Goal: Task Accomplishment & Management: Manage account settings

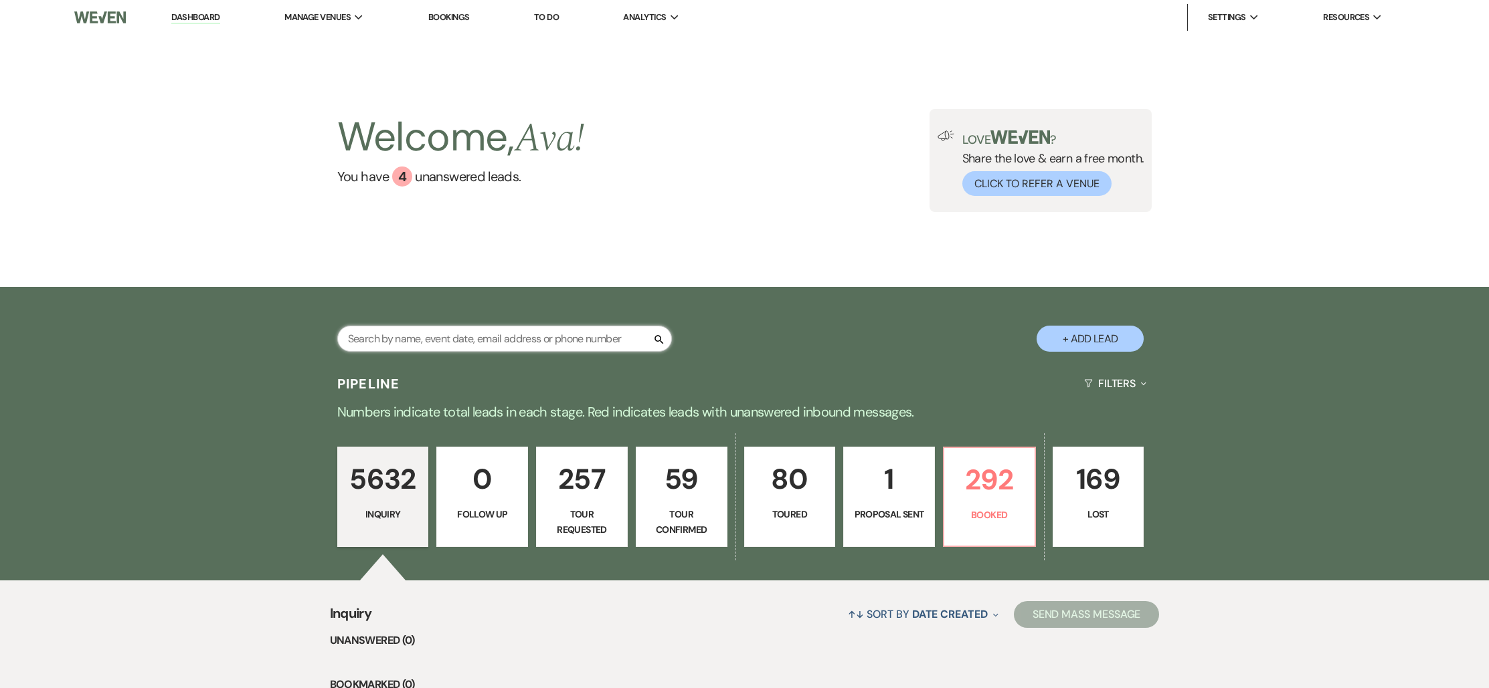
click at [512, 337] on input "text" at bounding box center [504, 339] width 335 height 26
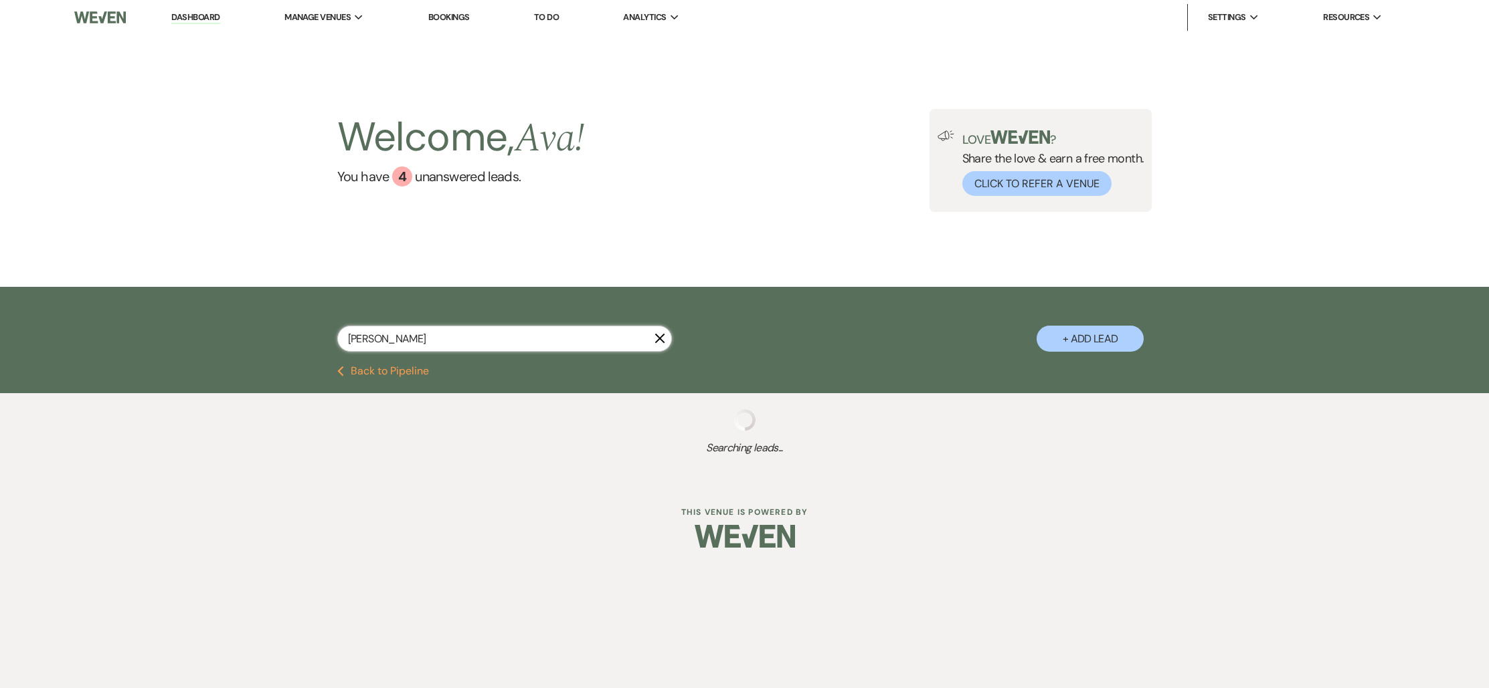
type input "[PERSON_NAME]"
select select "2"
select select "8"
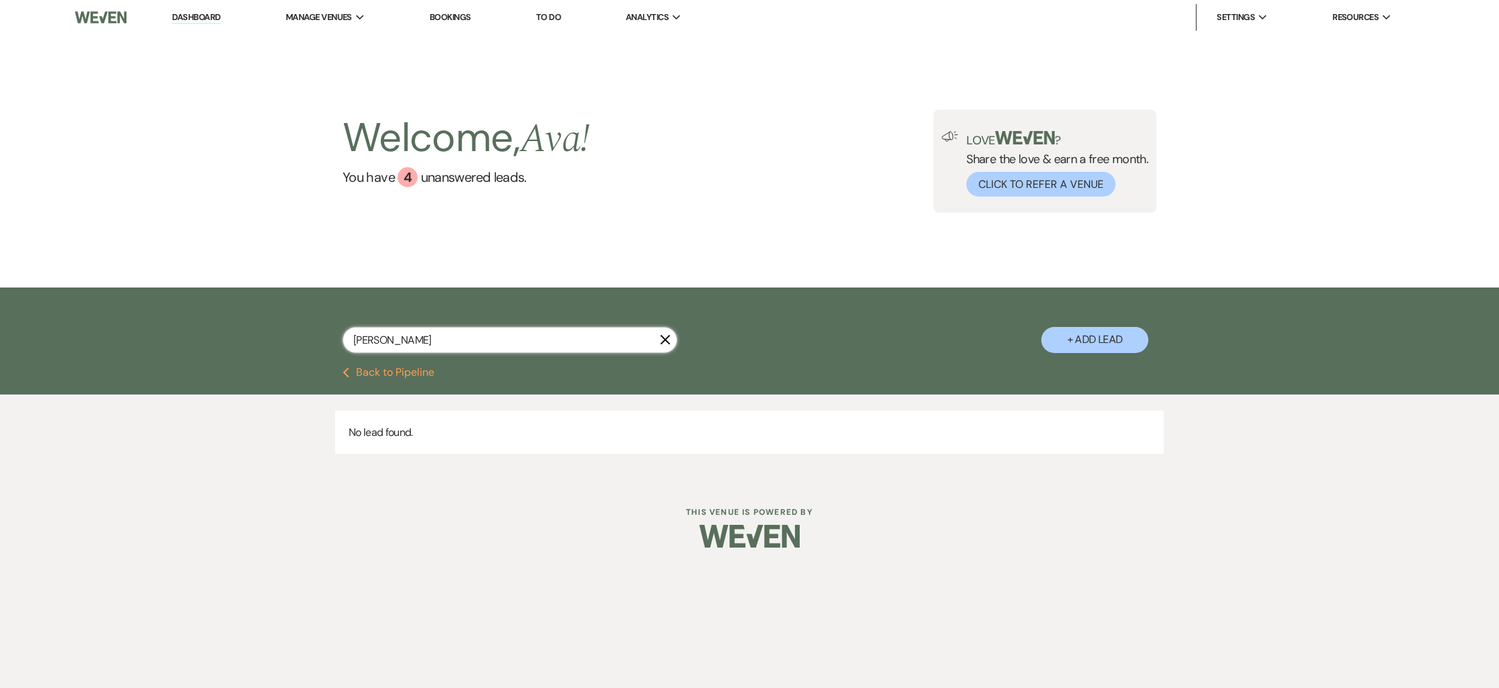
click at [401, 343] on input "[PERSON_NAME]" at bounding box center [510, 340] width 335 height 26
type input "[PERSON_NAME] ab"
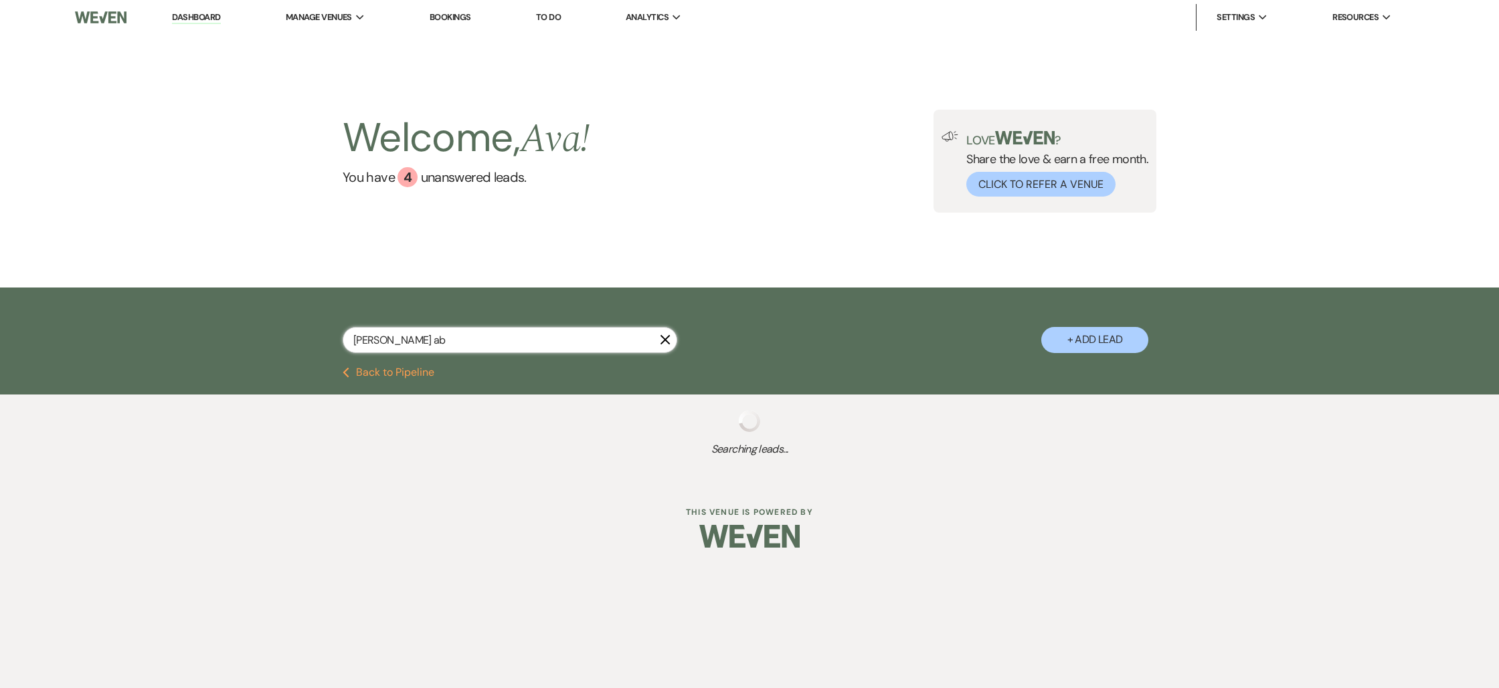
click at [454, 337] on input "[PERSON_NAME] ab" at bounding box center [510, 340] width 335 height 26
select select "8"
select select "5"
select select "8"
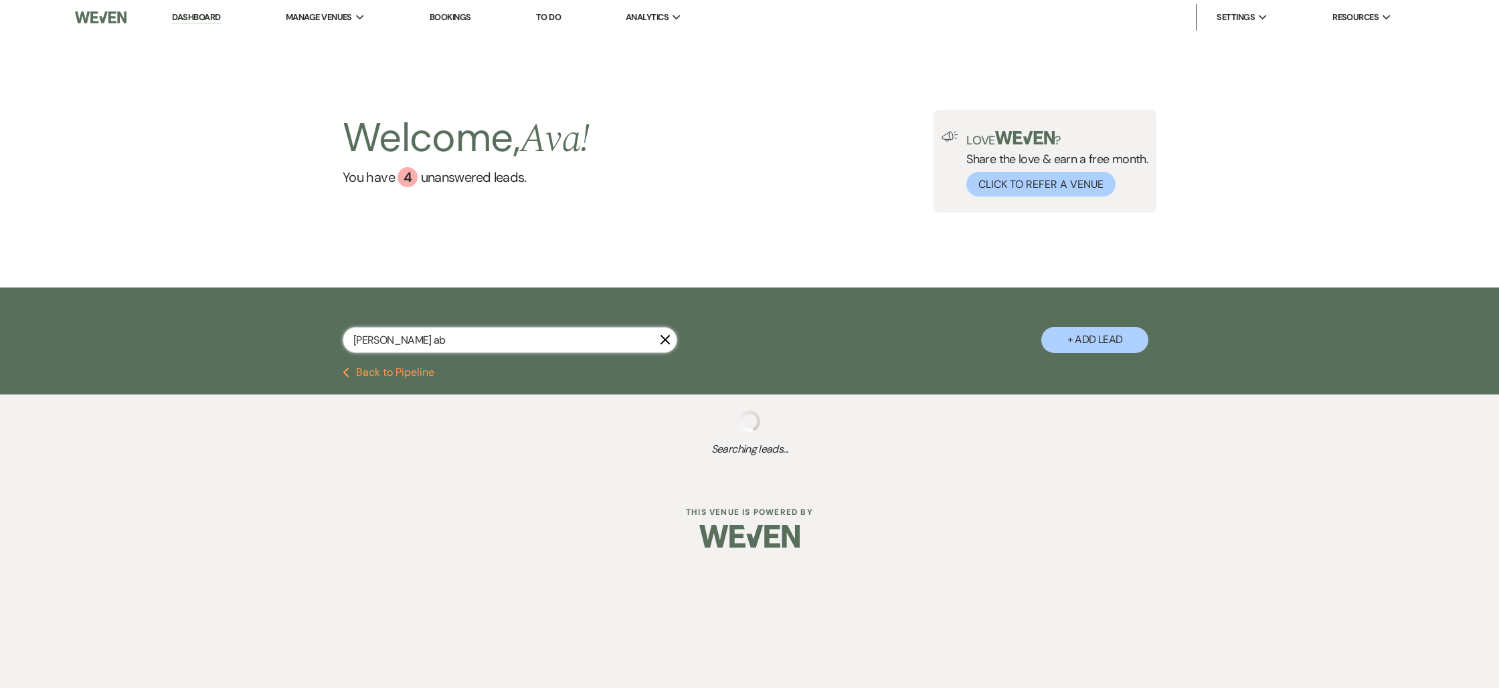
select select "5"
select select "8"
select select "4"
select select "2"
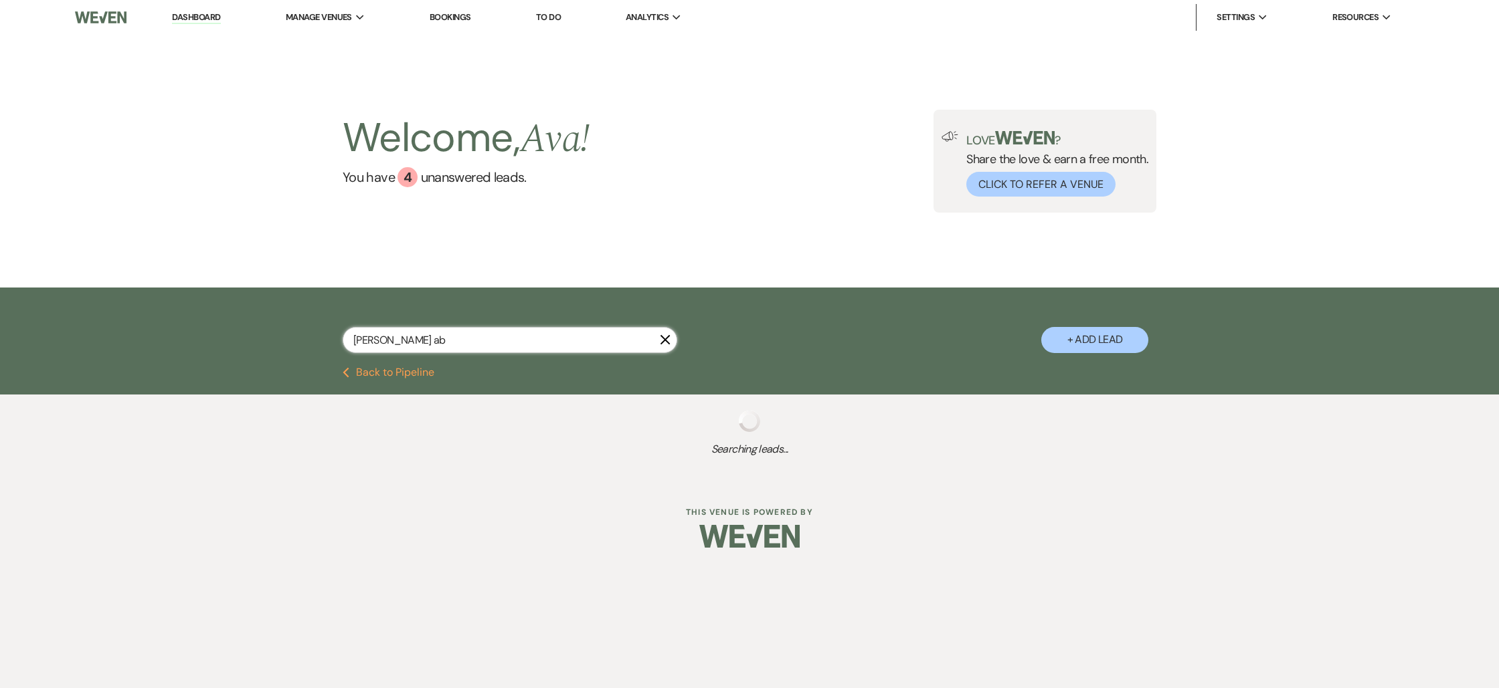
select select "8"
select select "2"
select select "8"
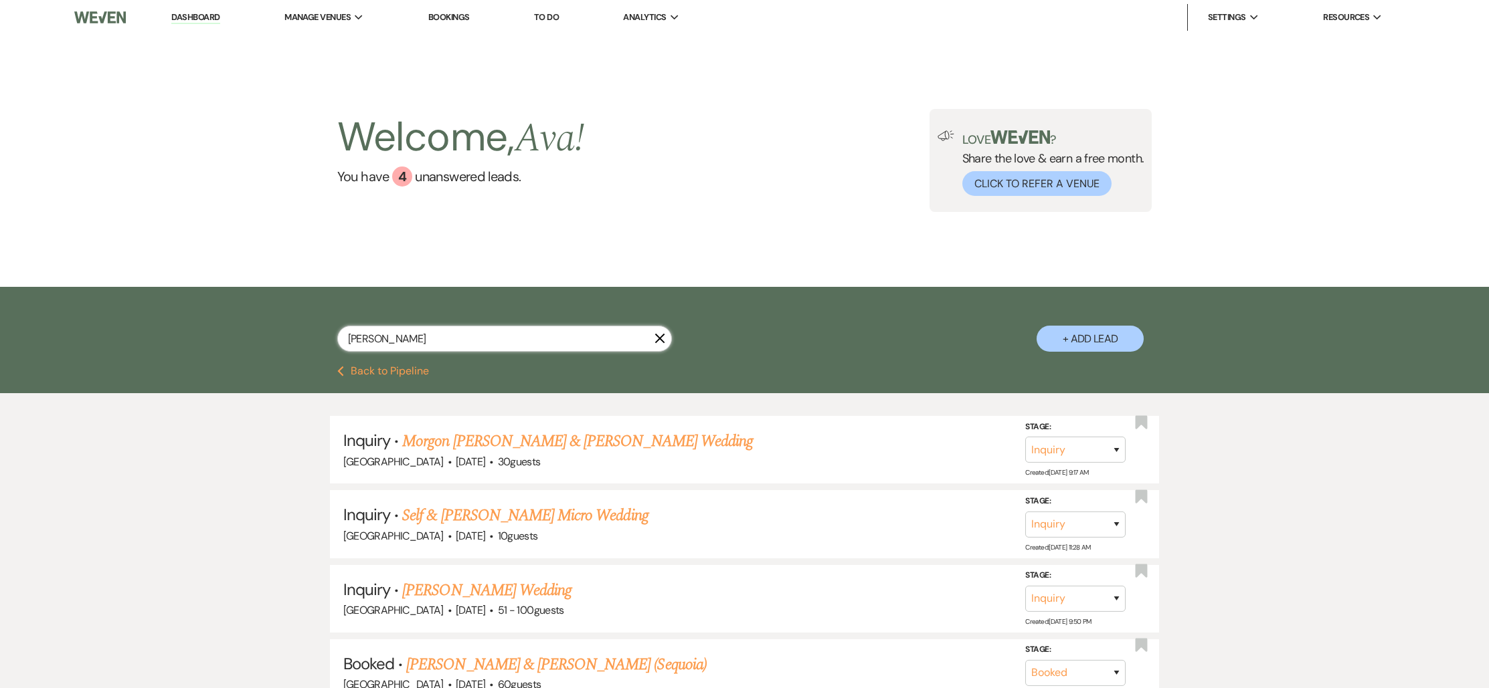
type input "[PERSON_NAME]"
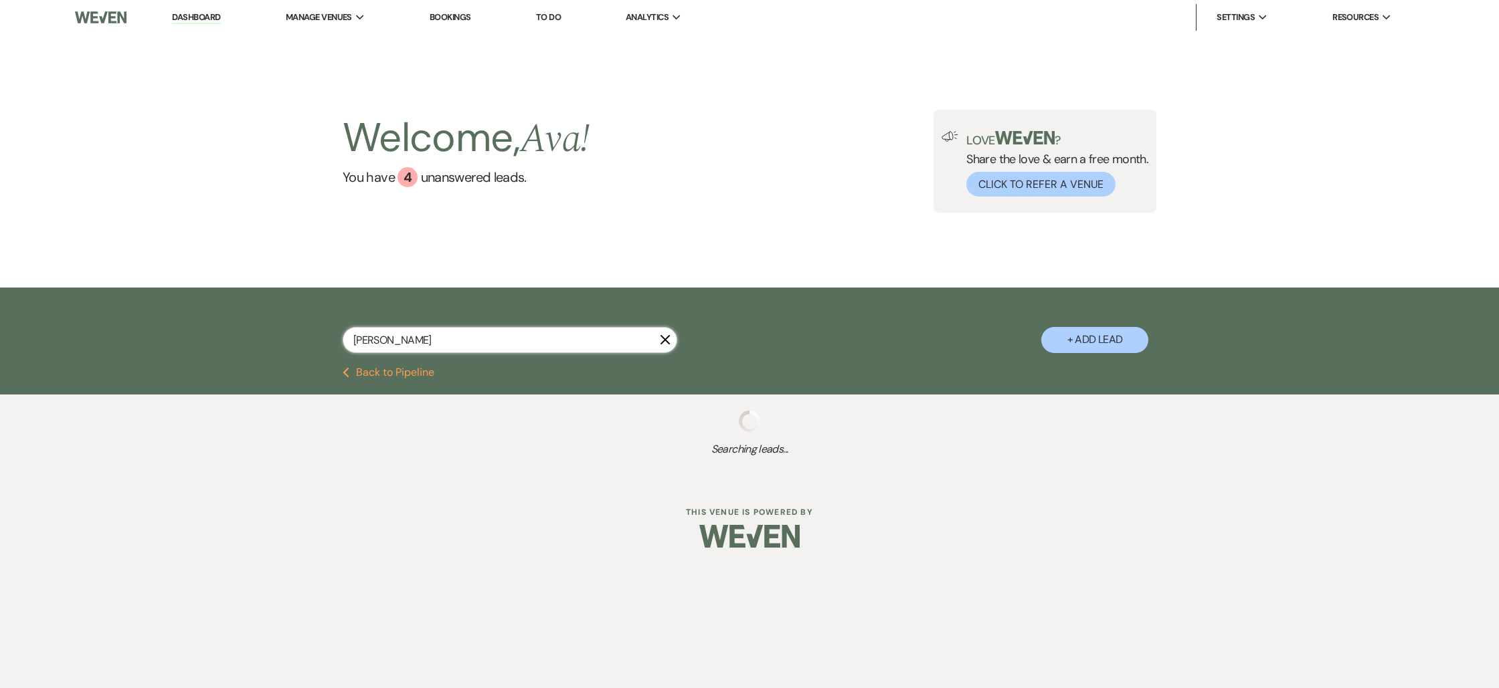
select select "2"
select select "8"
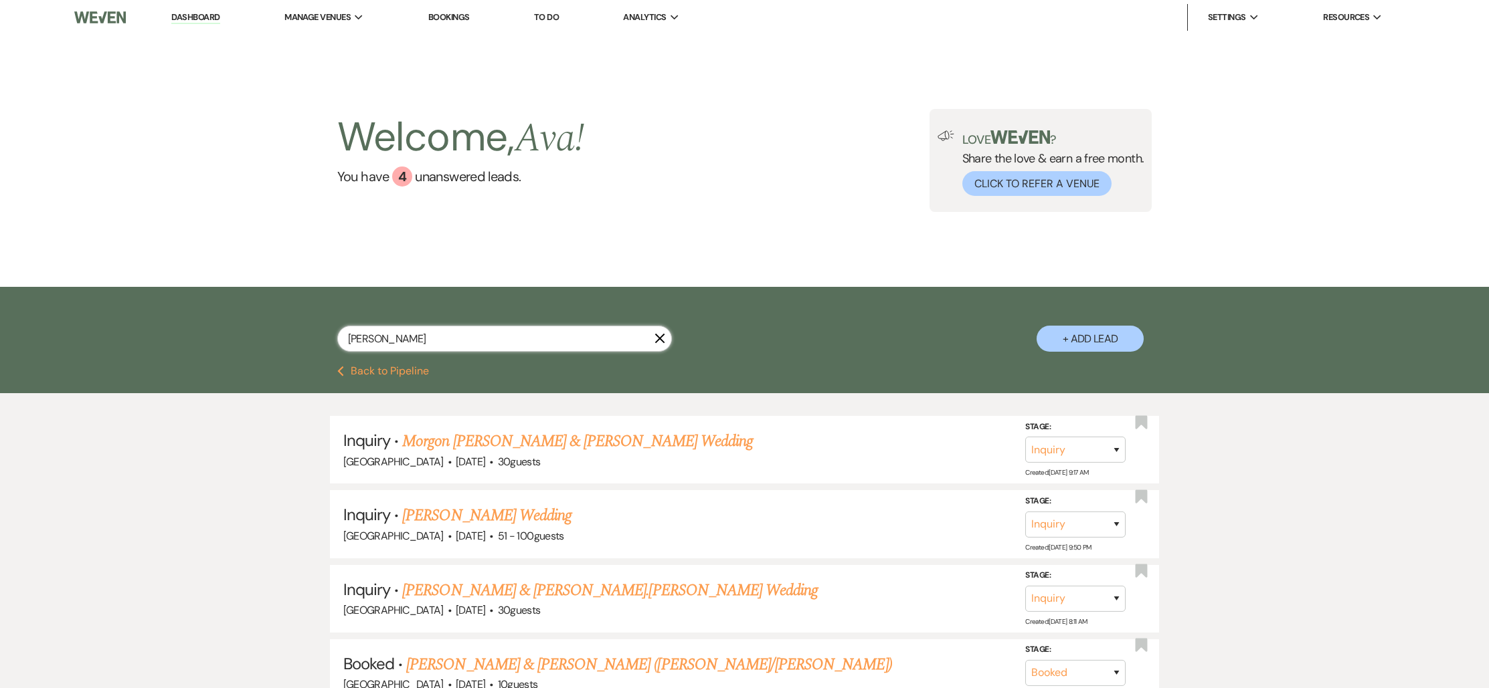
type input "[PERSON_NAME]"
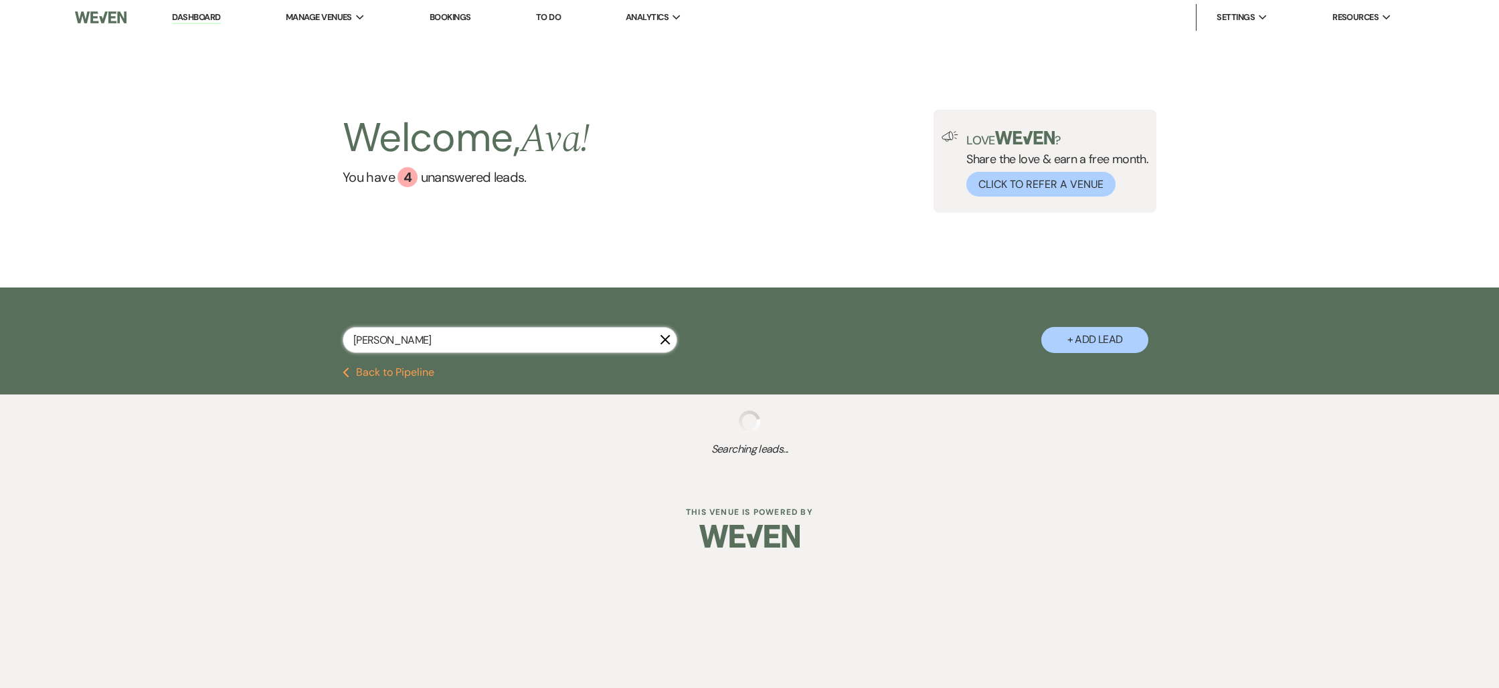
select select "2"
select select "8"
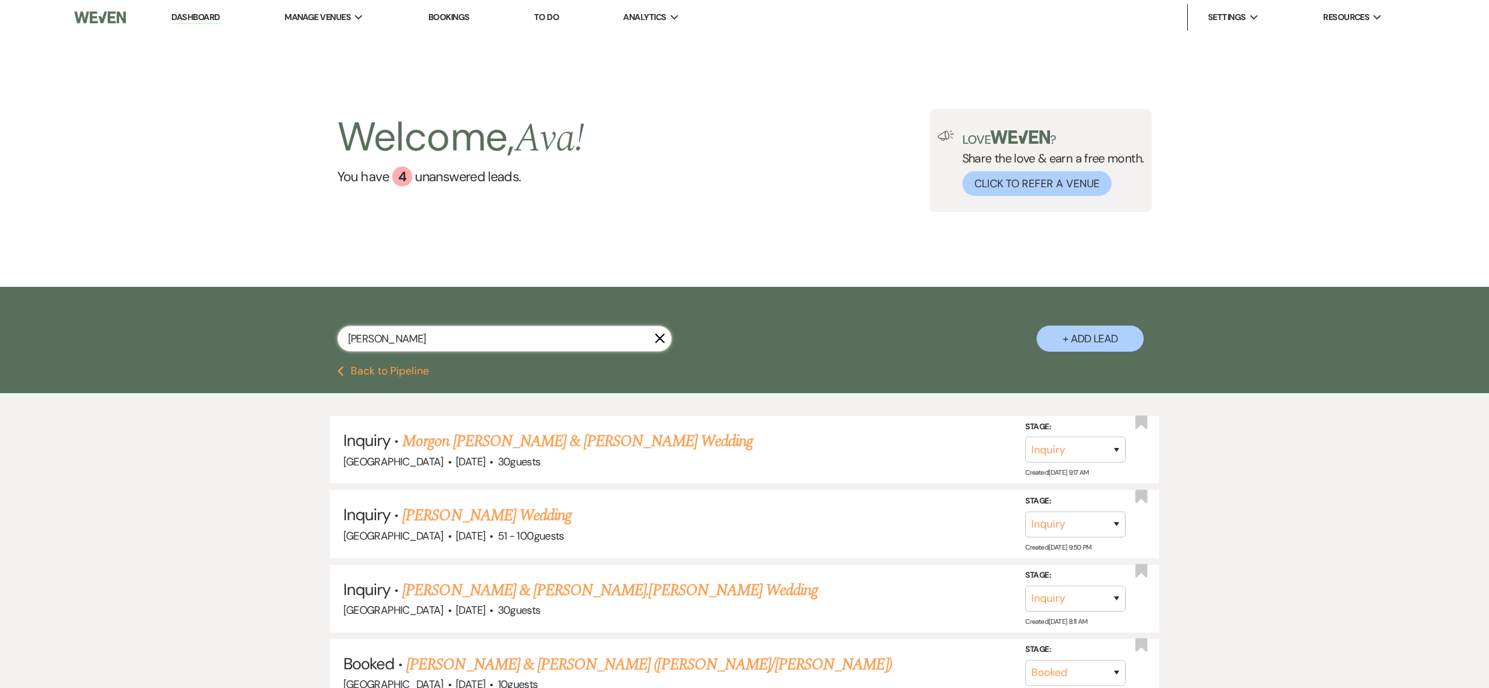
type input "[PERSON_NAME]"
click at [662, 335] on use "button" at bounding box center [660, 339] width 10 height 10
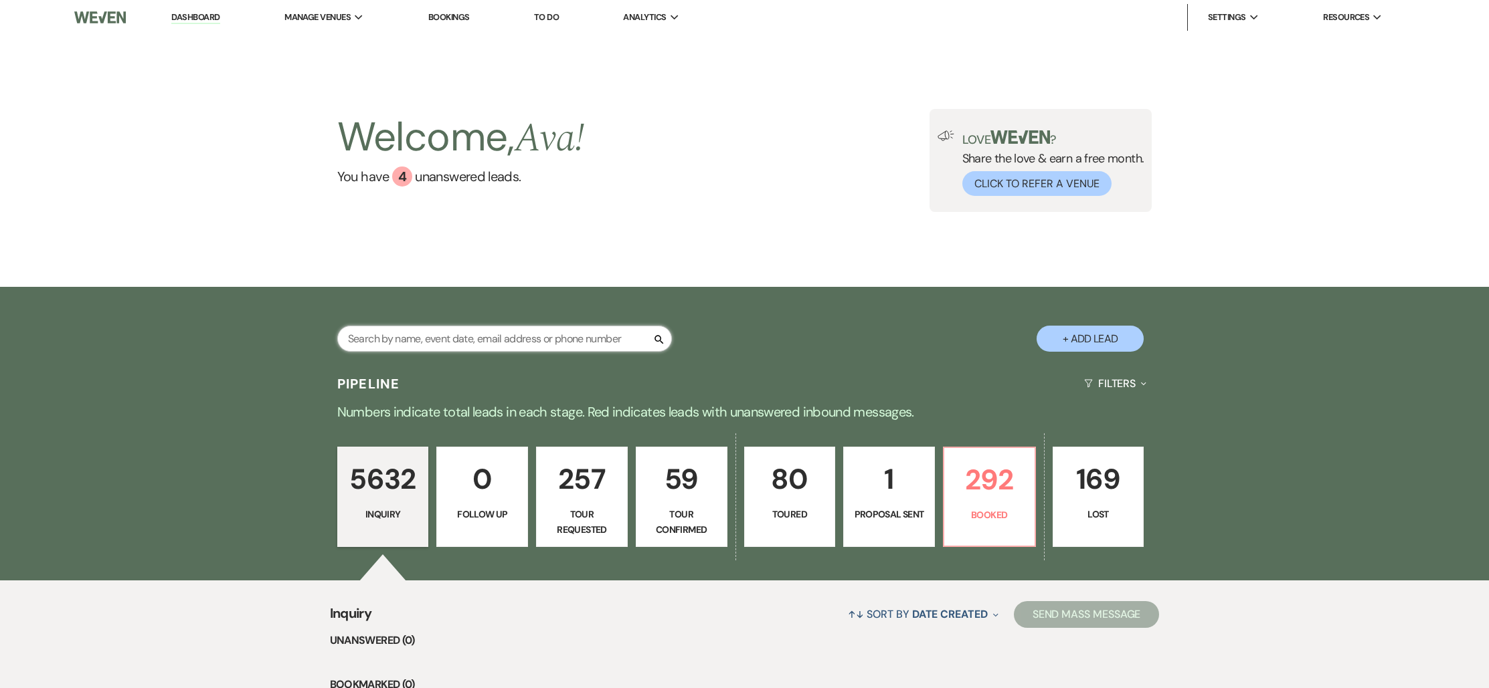
click at [581, 337] on input "text" at bounding box center [504, 339] width 335 height 26
paste input "[PERSON_NAME] & [PERSON_NAME]"
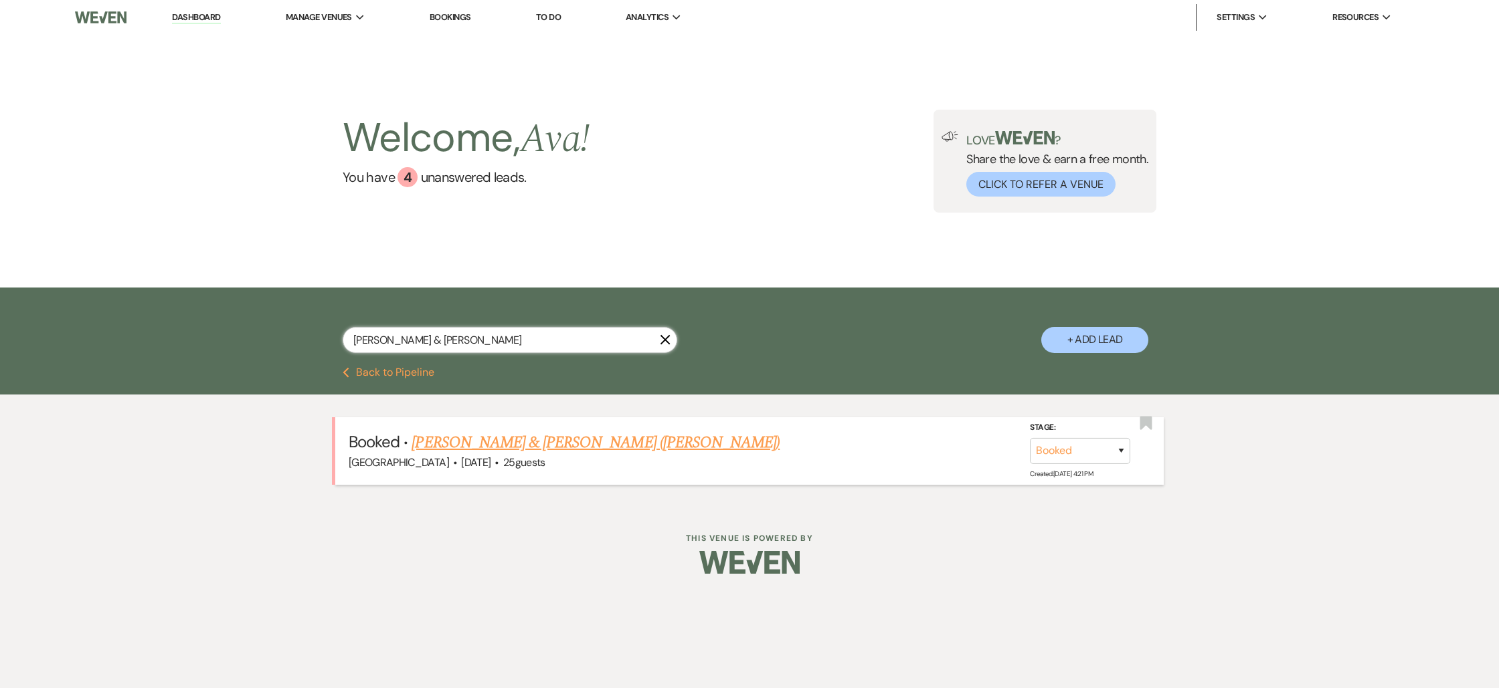
type input "[PERSON_NAME] & [PERSON_NAME]"
click at [484, 440] on link "[PERSON_NAME] & [PERSON_NAME] ([PERSON_NAME])" at bounding box center [595, 443] width 368 height 24
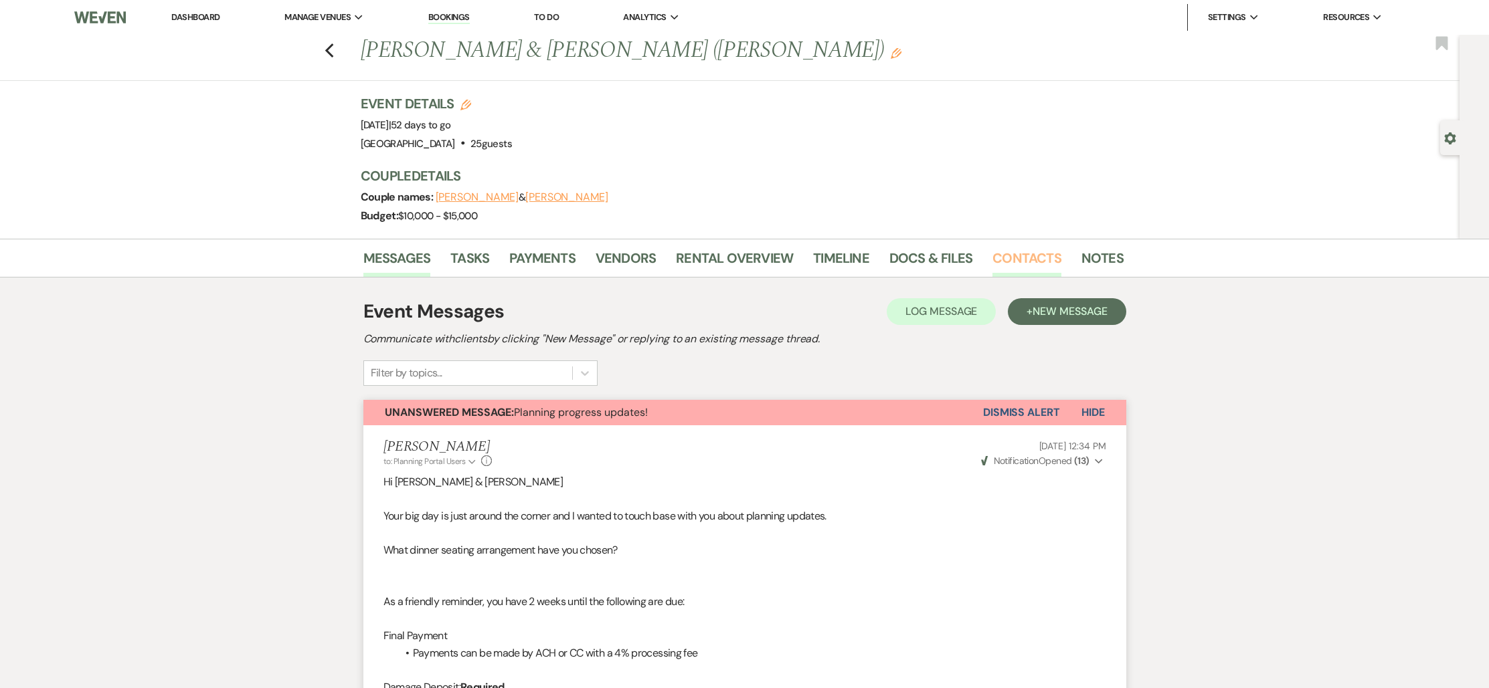
click at [1018, 265] on link "Contacts" at bounding box center [1026, 262] width 69 height 29
